Goal: Information Seeking & Learning: Learn about a topic

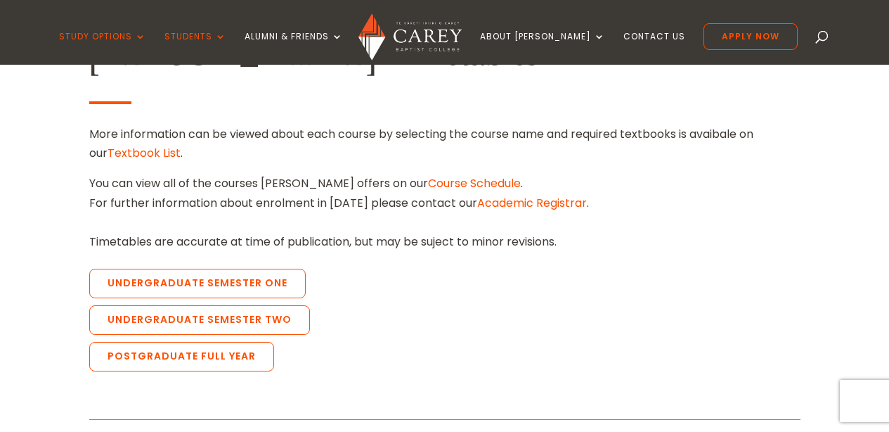
scroll to position [448, 0]
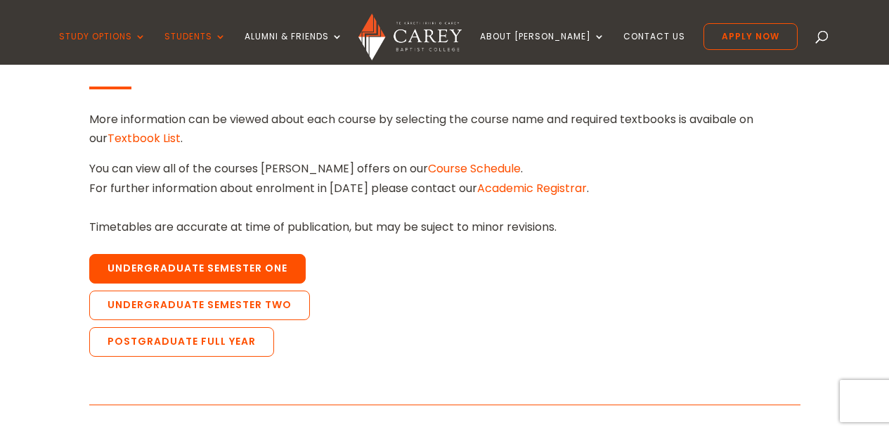
click at [268, 277] on link "Undergraduate Semester One" at bounding box center [197, 269] width 216 height 30
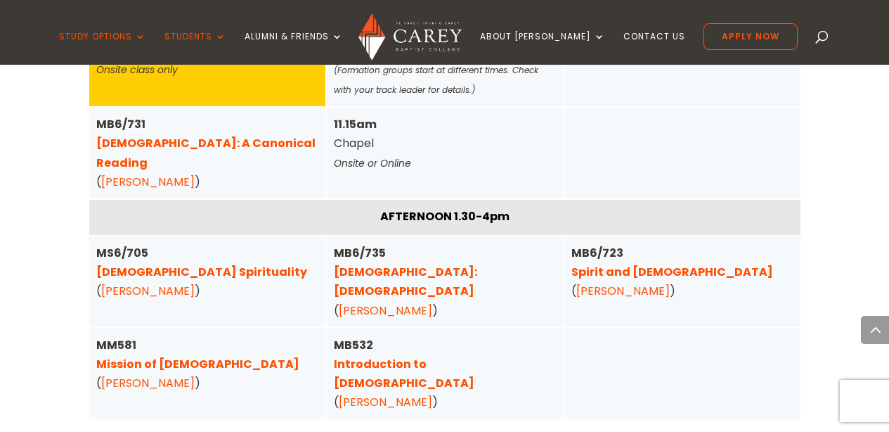
scroll to position [1156, 0]
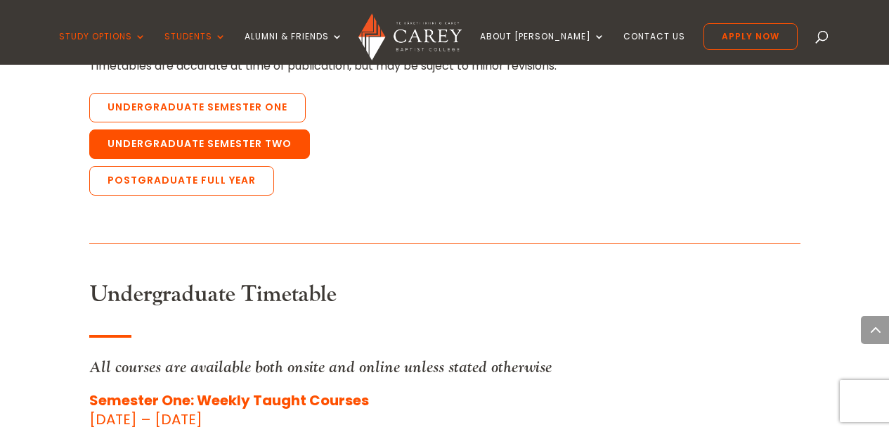
click at [238, 148] on link "Undergraduate Semester Two" at bounding box center [199, 144] width 221 height 30
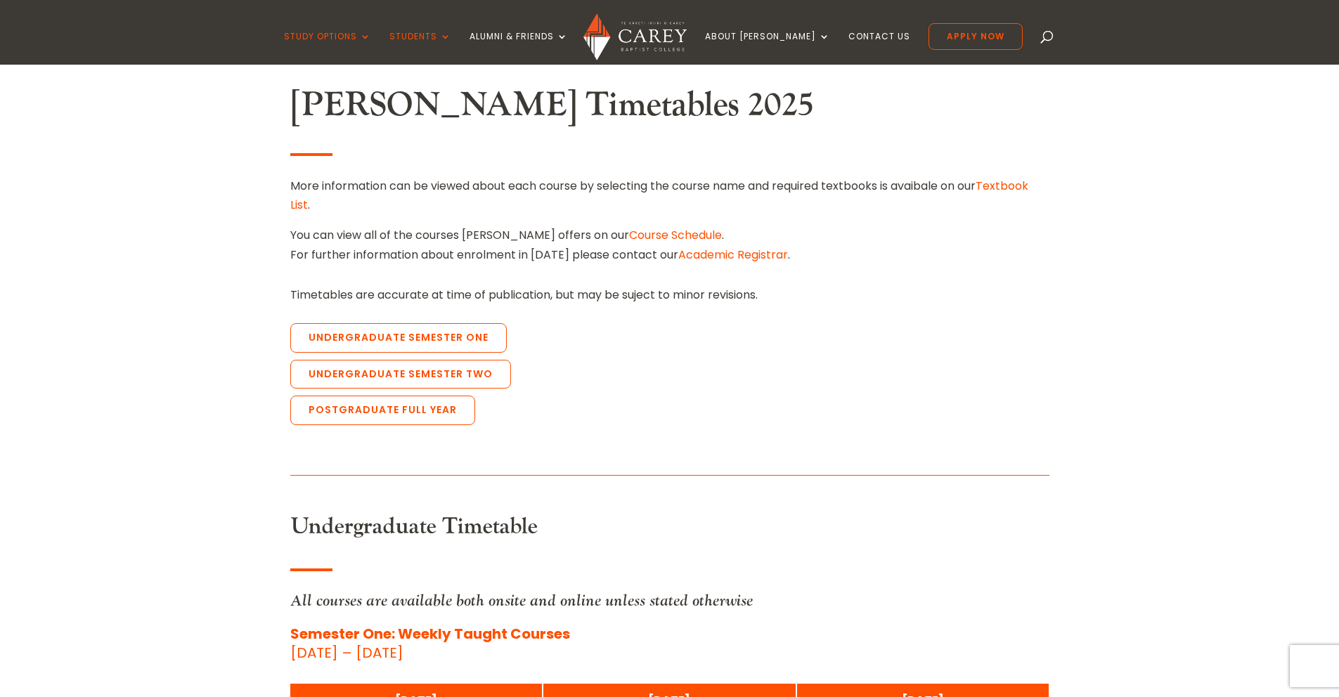
scroll to position [381, 0]
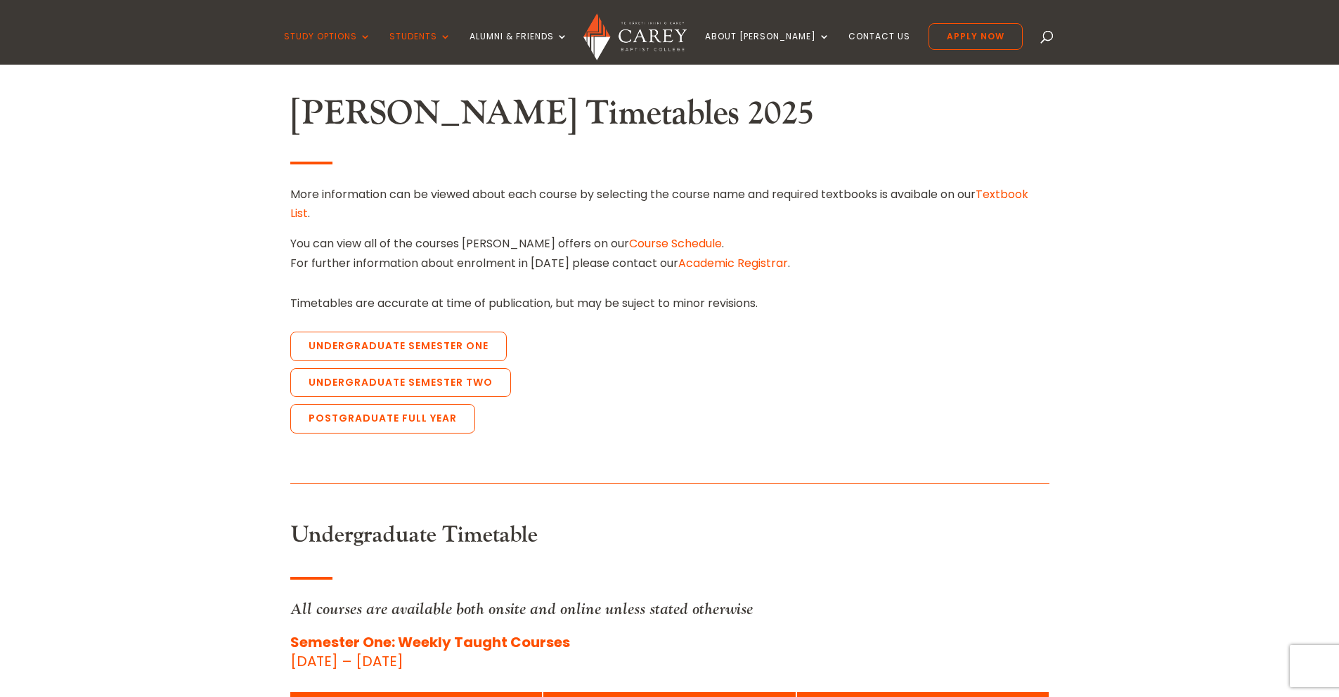
click at [629, 243] on link "Course Schedule" at bounding box center [675, 243] width 93 height 16
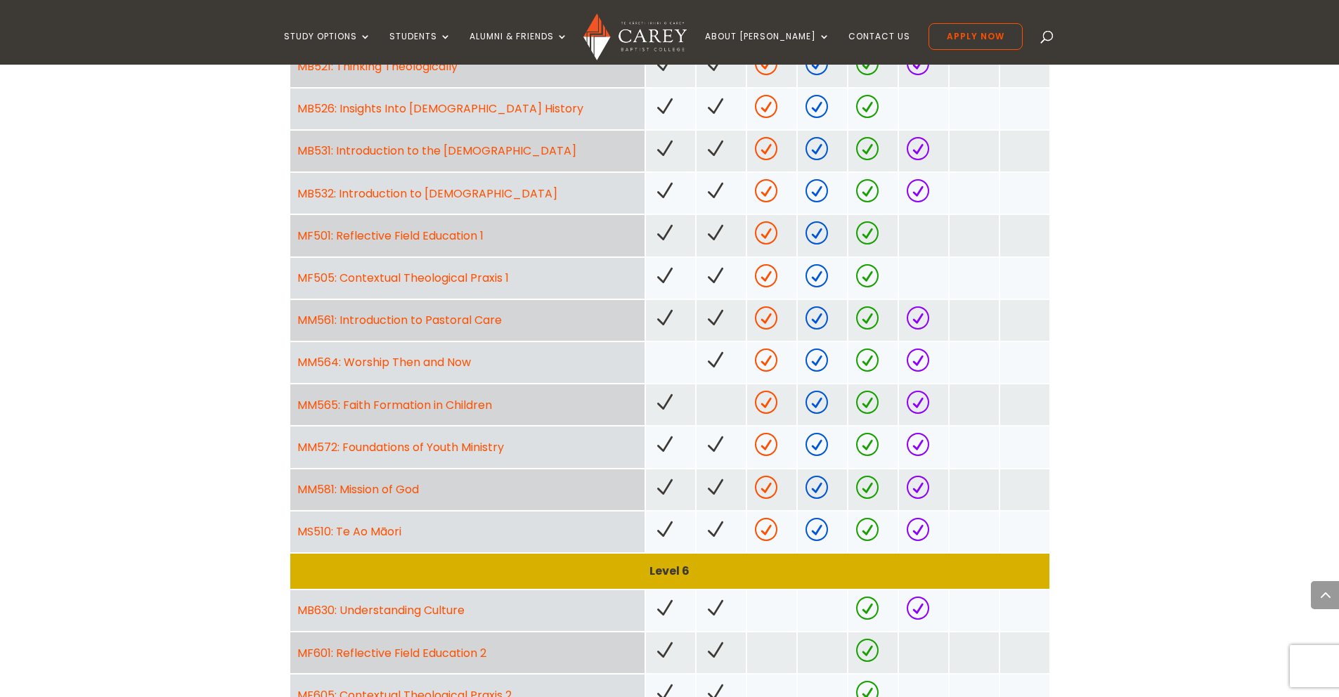
scroll to position [874, 0]
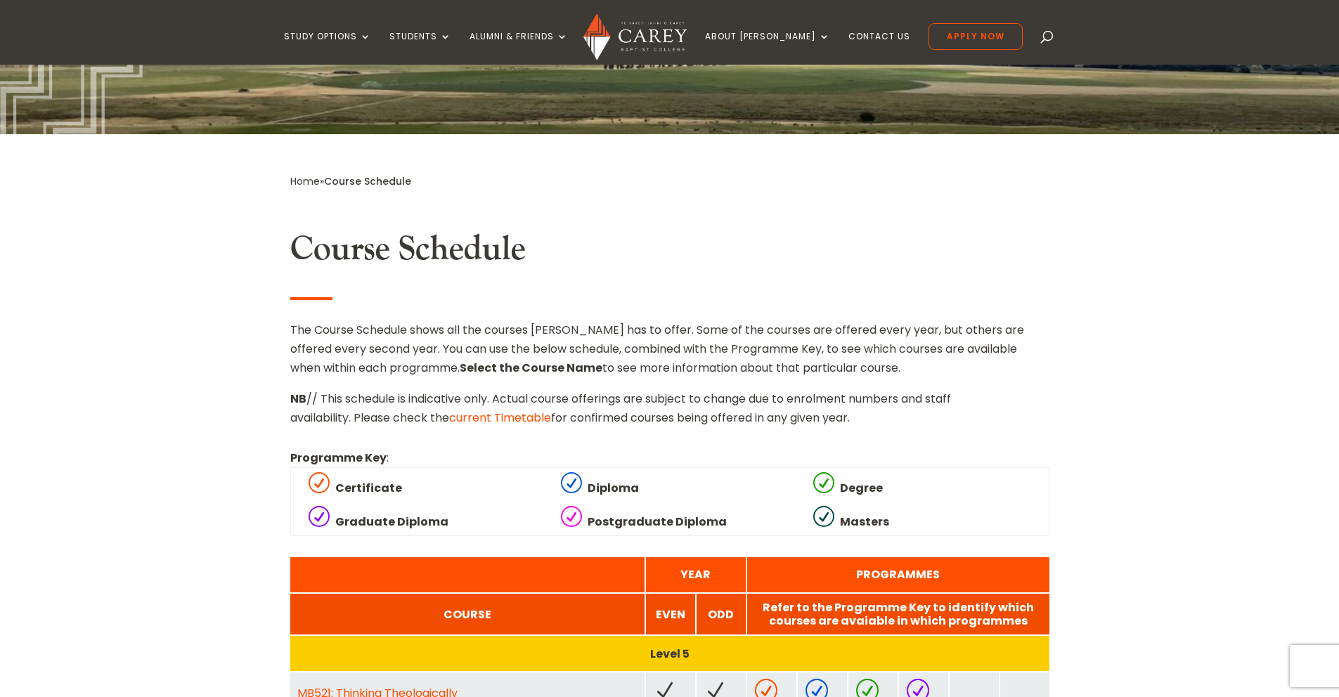
scroll to position [259, 0]
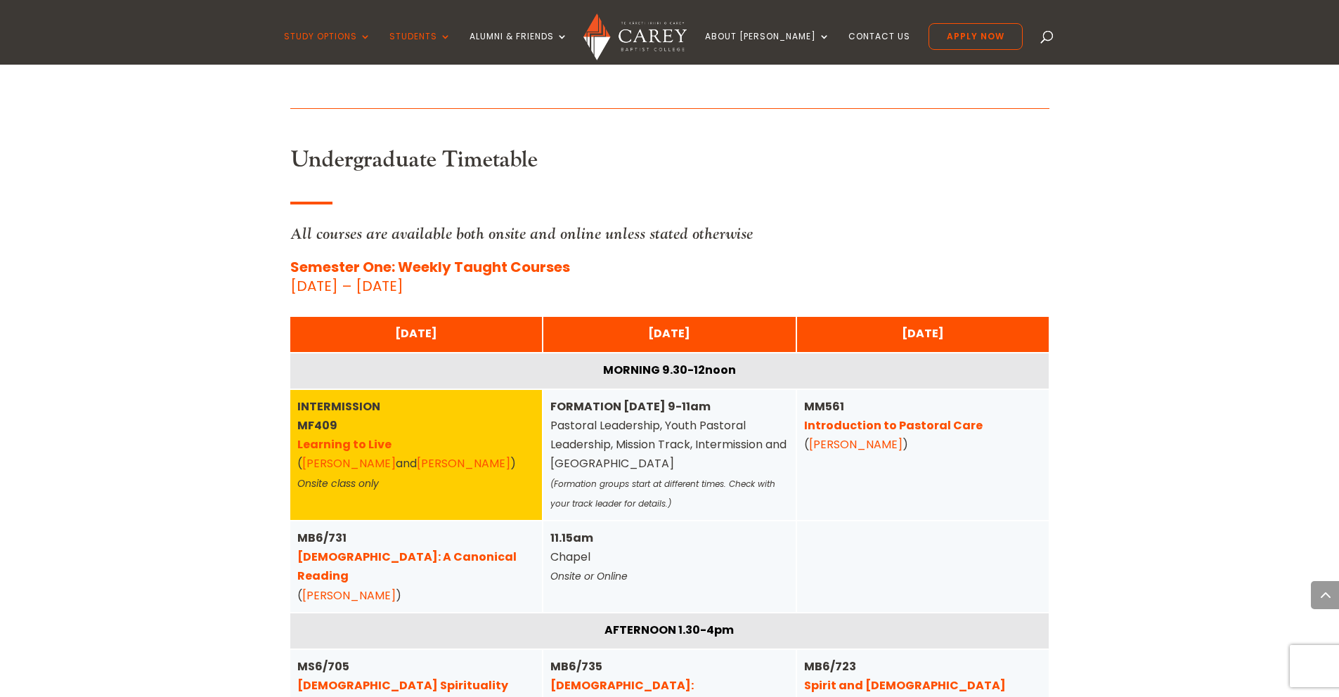
scroll to position [969, 0]
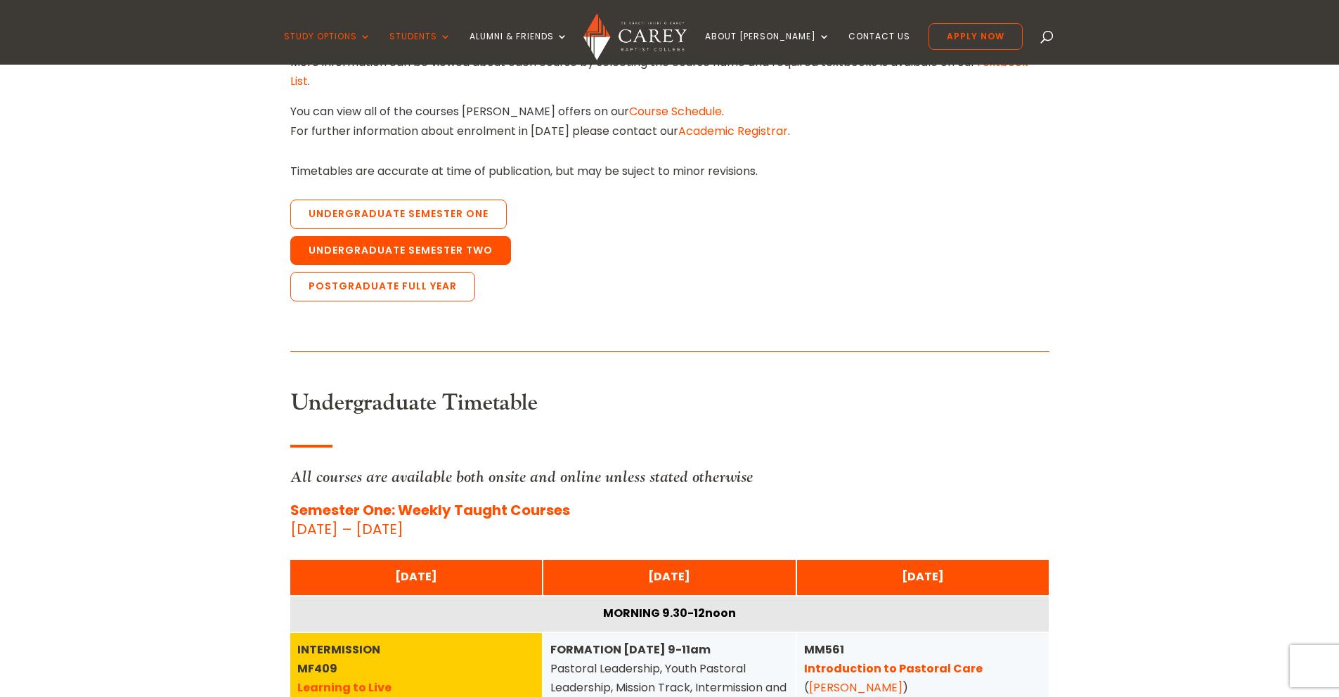
click at [410, 249] on link "Undergraduate Semester Two" at bounding box center [400, 251] width 221 height 30
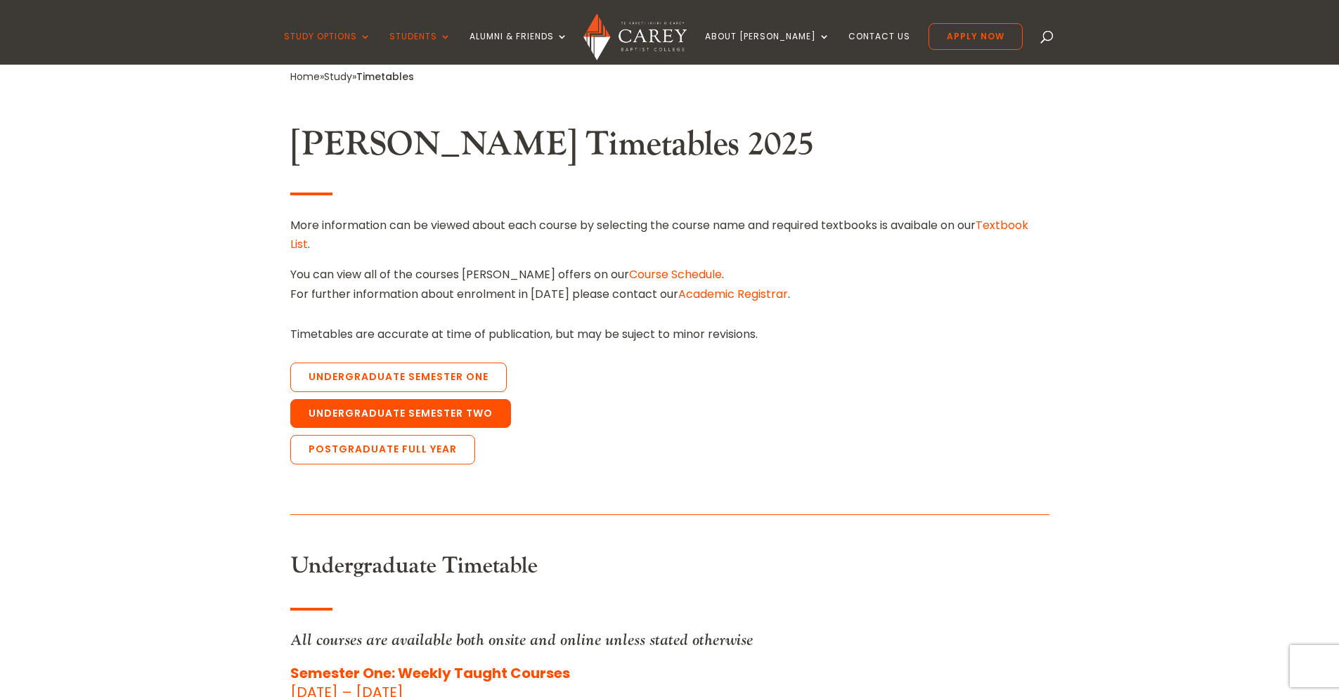
scroll to position [361, 0]
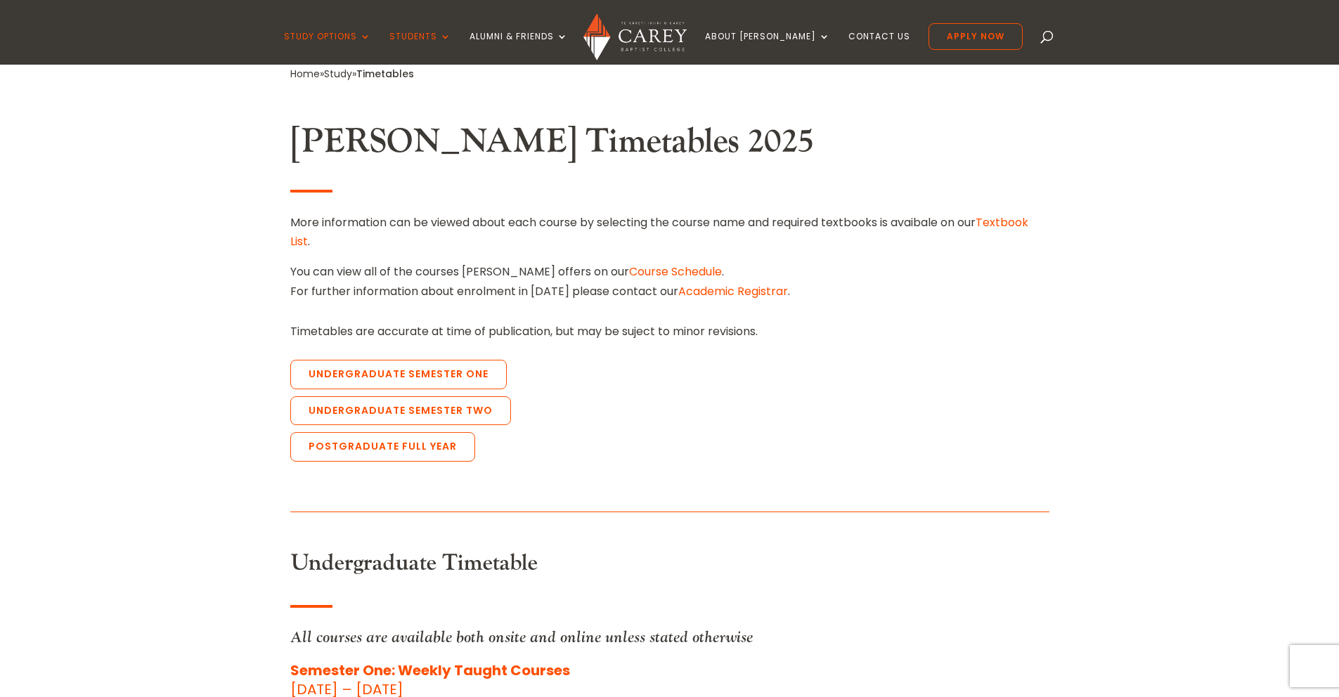
click at [1013, 37] on div "Study Options Certificate in Christian Leadership (Micro-credential) Intermissi…" at bounding box center [668, 32] width 1295 height 65
click at [1047, 39] on span at bounding box center [1047, 39] width 0 height 0
type input "****"
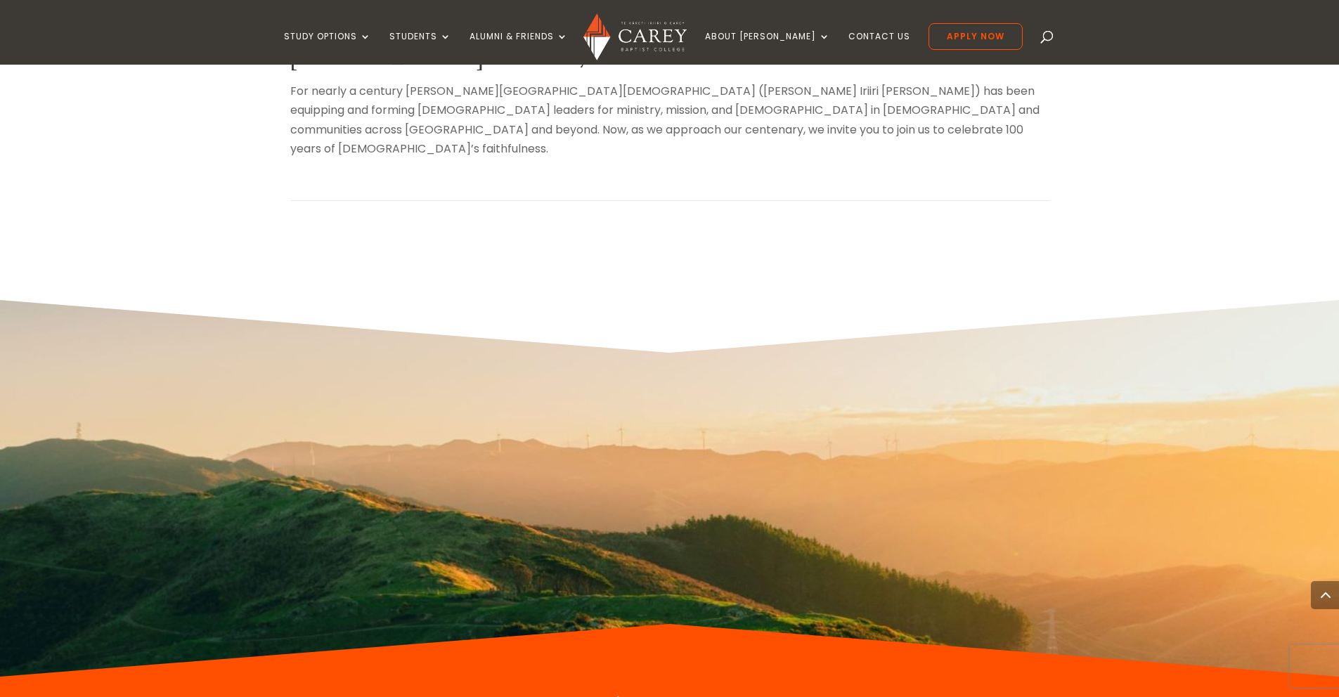
scroll to position [704, 0]
